Goal: Register for event/course

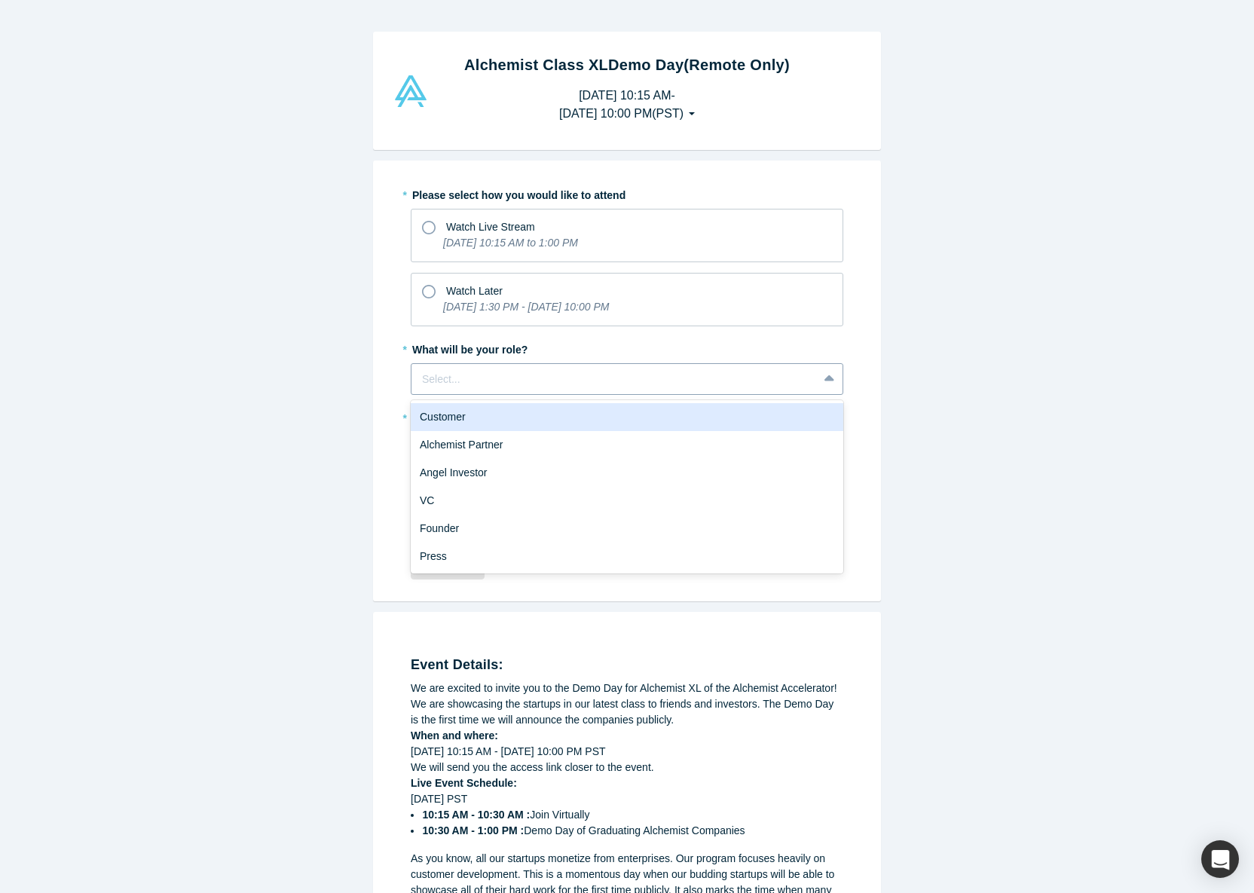
click at [569, 375] on div at bounding box center [614, 379] width 385 height 19
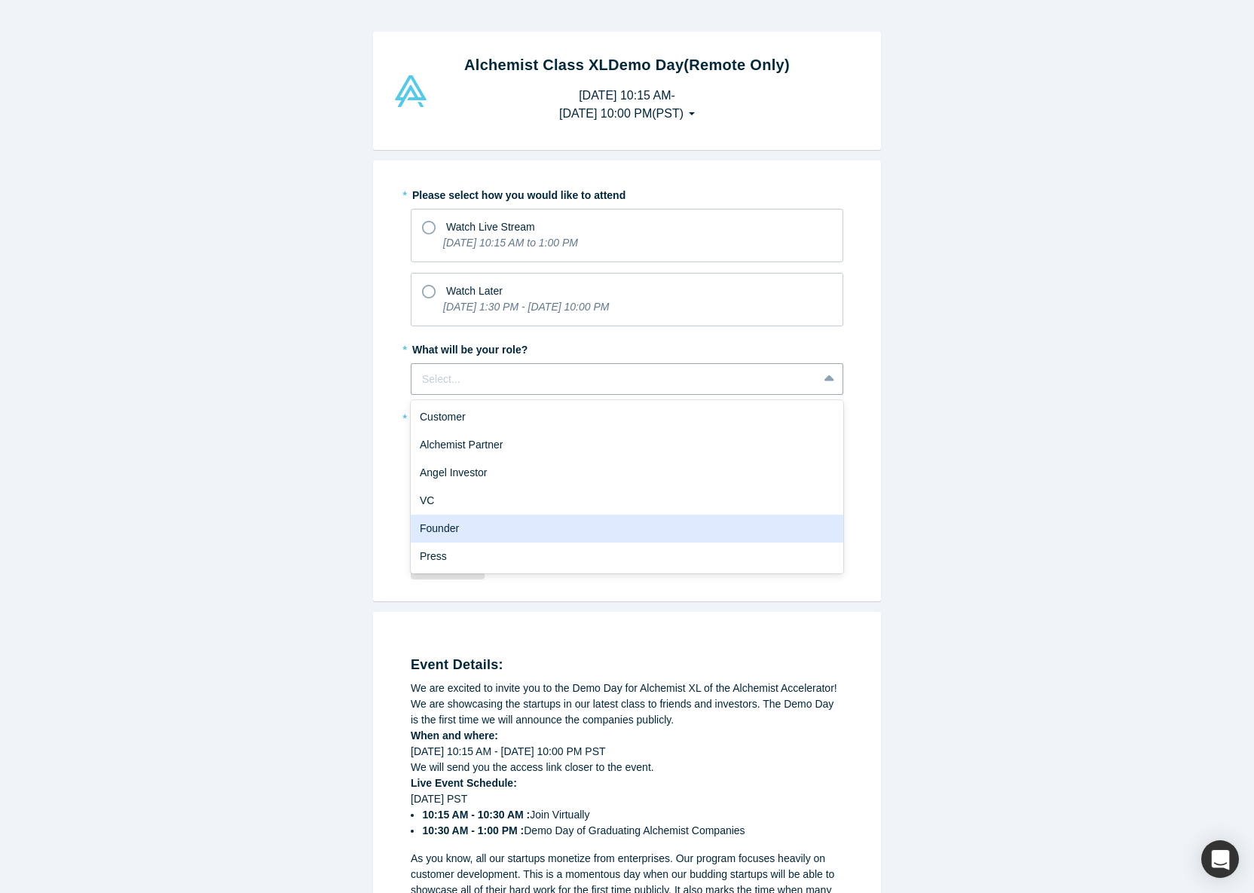
click at [469, 528] on div "Founder" at bounding box center [627, 529] width 432 height 28
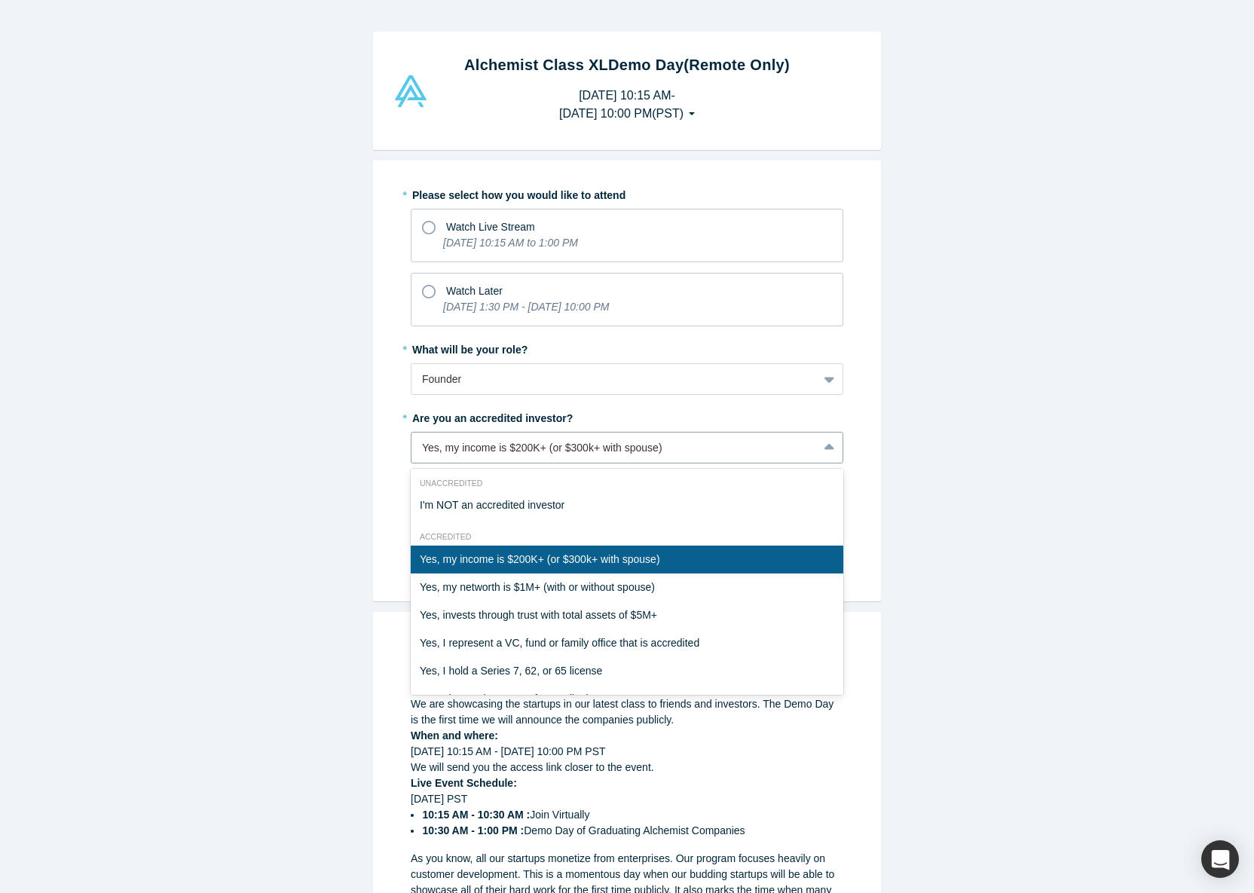
click at [487, 442] on div "Yes, my income is $200K+ (or $300k+ with spouse)" at bounding box center [614, 448] width 385 height 16
